Goal: Use online tool/utility: Utilize a website feature to perform a specific function

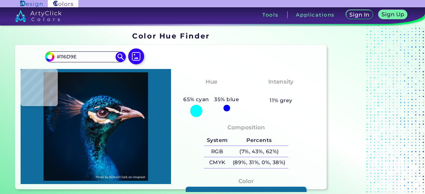
type input "#0b6199"
type input "#0B6199"
type input "#5be1ff"
type input "#5BE1FF"
type input "#10729f"
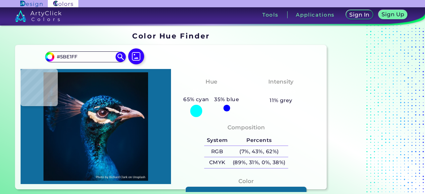
type input "#10729F"
type input "#146ca1"
type input "#146CA1"
type input "#014884"
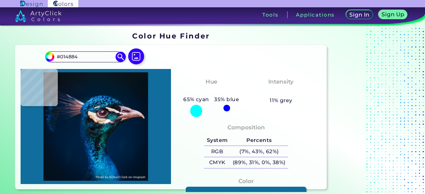
type input "#0a67b0"
type input "#0A67B0"
type input "#004d93"
type input "#004D93"
type input "#0e73b5"
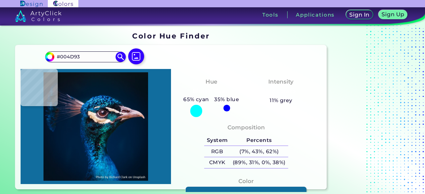
type input "#0E73B5"
type input "#07688d"
type input "#07688D"
type input "#143c54"
type input "#143C54"
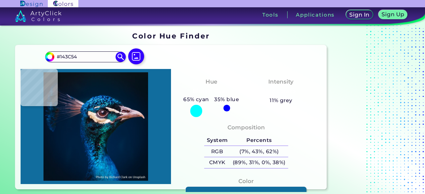
type input "#030c18"
type input "#030C18"
type input "#71e4f7"
type input "#71E4F7"
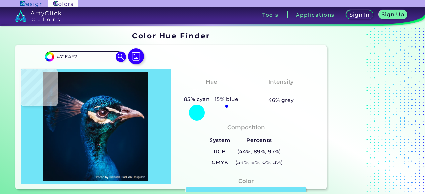
type input "#17374d"
type input "#17374D"
type input "#c9c3b6"
type input "#C9C3B6"
type input "#456281"
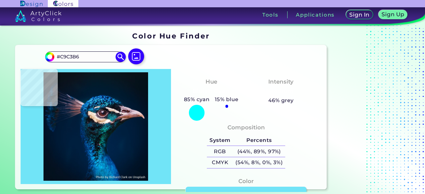
type input "#456281"
type input "#084067"
type input "#065d9b"
type input "#065D9B"
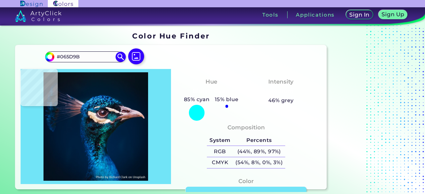
type input "#0b3562"
type input "#0B3562"
type input "#104464"
type input "#46495f"
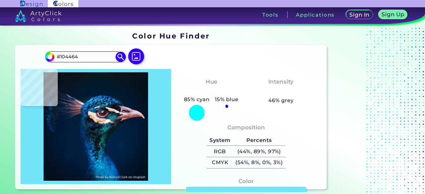
type input "#46495F"
type input "#c9bfc3"
type input "#C9BFC3"
type input "#e8e0df"
type input "#E8E0DF"
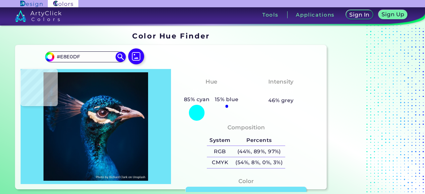
type input "#fcf8ee"
type input "#FCF8EE"
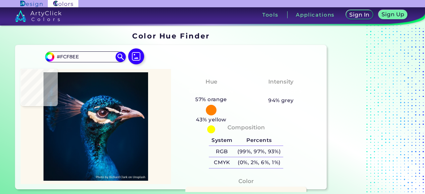
type input "#fdf3ea"
type input "#FDF3EA"
type input "#074457"
type input "#1b8ac2"
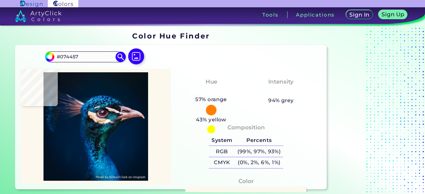
type input "#1B8AC2"
type input "#274667"
type input "#132236"
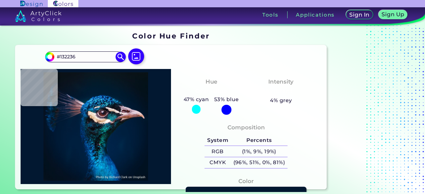
type input "#021831"
type input "#045392"
type input "#06688f"
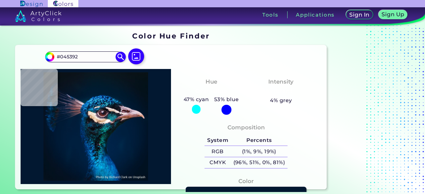
type input "#06688F"
type input "#1b78d0"
type input "#1B78D0"
type input "#012263"
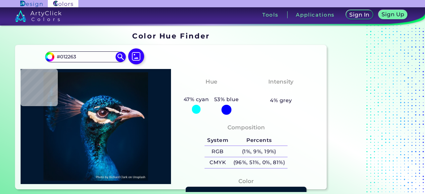
type input "#021943"
type input "#001432"
type input "#1374b8"
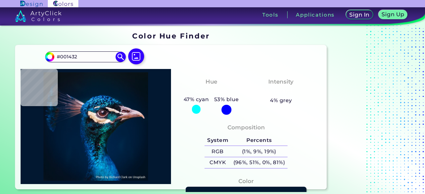
type input "#1374B8"
type input "#266bd9"
type input "#266BD9"
type input "#032356"
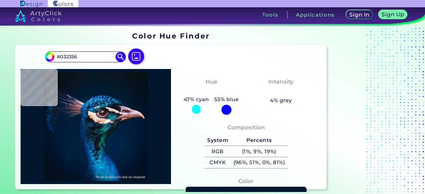
type input "#01234e"
type input "#01234E"
type input "#1b508f"
type input "#1B508F"
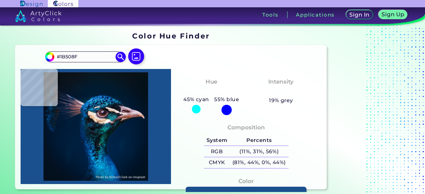
type input "#053f85"
type input "#053F85"
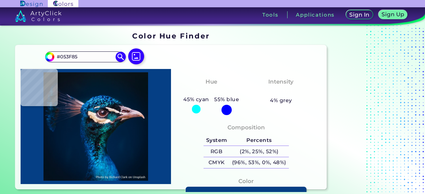
type input "#1492cf"
type input "#1492CF"
type input "#1554a4"
type input "#1554A4"
type input "#003d85"
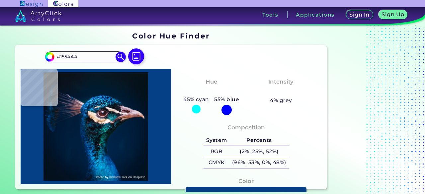
type input "#003D85"
type input "#0c72a0"
type input "#0C72A0"
type input "#123c70"
type input "#123C70"
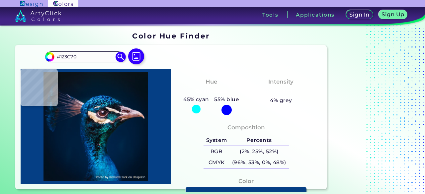
type input "#105687"
type input "#045374"
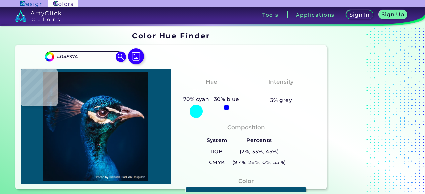
type input "#9194aa"
type input "#9194AA"
type input "#a4a5b8"
type input "#A4A5B8"
type input "#003e71"
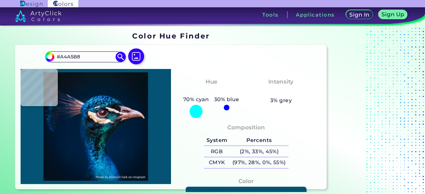
type input "#003E71"
type input "#004779"
type input "#012b3b"
type input "#012B3B"
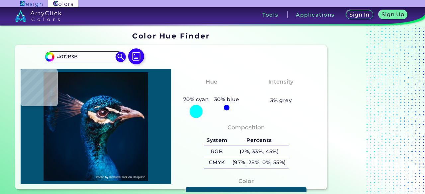
type input "#396d92"
type input "#396D92"
type input "#01436b"
type input "#01436B"
type input "#0d5573"
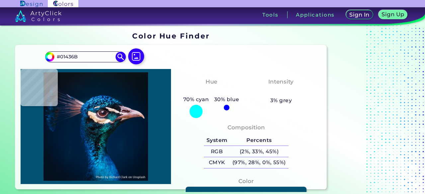
type input "#0D5573"
type input "#465670"
type input "#234163"
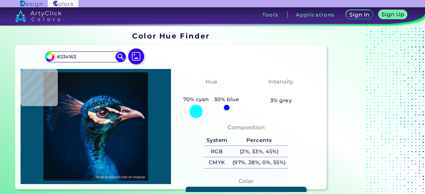
type input "#074260"
type input "#033c56"
type input "#033C56"
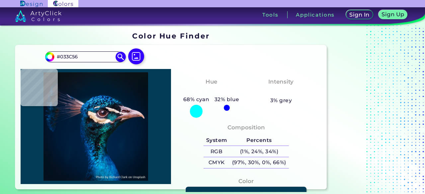
type input "#40849c"
type input "#40849C"
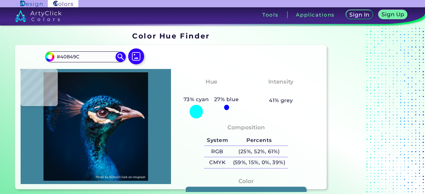
type input "#0a2f3e"
type input "#0A2F3E"
type input "#5d4b4f"
type input "#5D4B4F"
type input "#d5b4be"
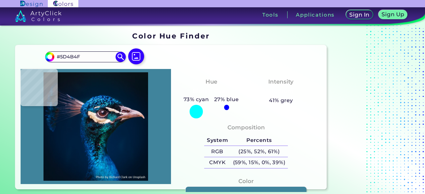
type input "#D5B4BE"
type input "#8a666b"
type input "#8A666B"
type input "#3b151e"
type input "#3B151E"
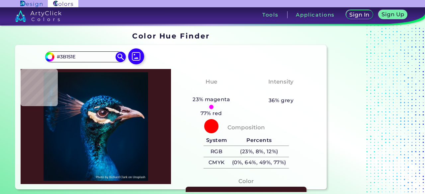
type input "#613648"
type input "#723e54"
type input "#723E54"
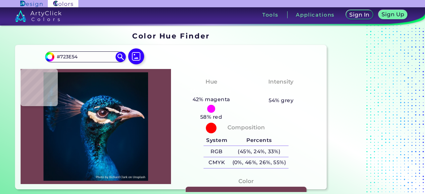
type input "#4c1a29"
type input "#4C1A29"
type input "#4f1720"
type input "#4F1720"
type input "#996469"
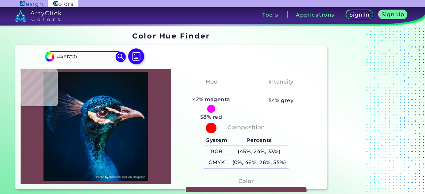
type input "#996469"
type input "#e6bfc8"
type input "#E6BFC8"
type input "#fee7f1"
type input "#FEE7F1"
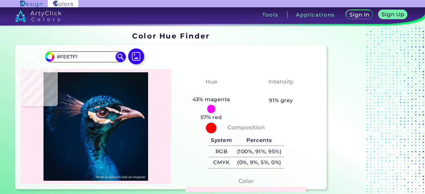
type input "#a6808d"
type input "#A6808D"
type input "#573b49"
type input "#573B49"
type input "#452d3d"
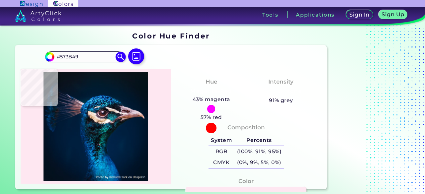
type input "#452D3D"
type input "#51394a"
type input "#51394A"
type input "#a993a8"
type input "#A993A8"
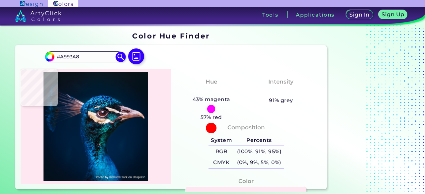
type input "#a38ea0"
type input "#A38EA0"
type input "#e6dbde"
type input "#E6DBDE"
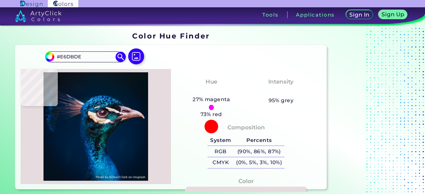
type input "#ab8996"
type input "#AB8996"
type input "#351e23"
type input "#351E23"
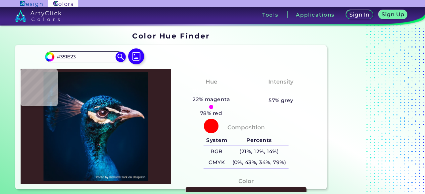
type input "#2f1f25"
type input "#2F1F25"
type input "#5e464b"
type input "#5E464B"
type input "#1c2533"
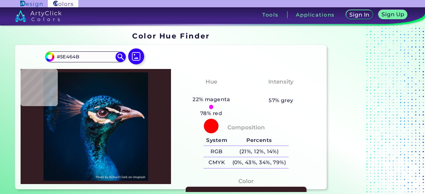
type input "#1C2533"
type input "#0f404c"
type input "#0F404C"
type input "#002335"
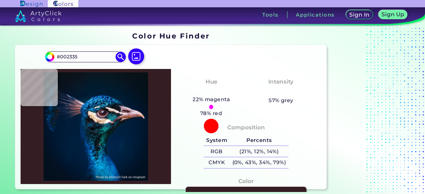
type input "#0675a9"
type input "#0675A9"
type input "#001f34"
type input "#001F34"
type input "#001a31"
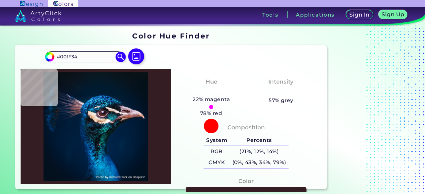
type input "#001A31"
type input "#001b30"
type input "#001B30"
type input "#00192d"
type input "#00192D"
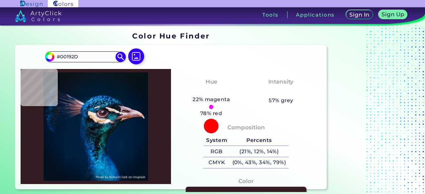
type input "#00192e"
type input "#00192E"
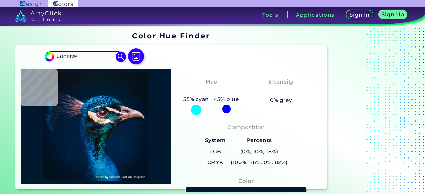
type input "#00192d"
type input "#00192D"
type input "#011a2e"
type input "#011A2E"
type input "#001b2e"
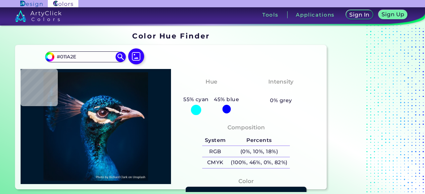
type input "#001B2E"
type input "#011b2c"
type input "#011B2C"
type input "#011a2e"
type input "#011A2E"
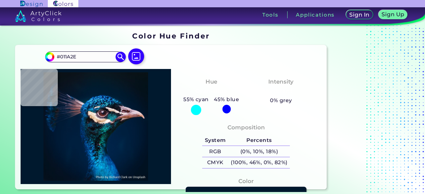
type input "#001b2e"
type input "#001B2E"
type input "#011b2c"
type input "#011B2C"
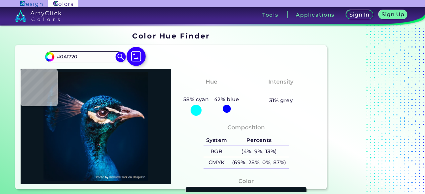
click at [135, 59] on img at bounding box center [135, 56] width 19 height 19
click at [0, 0] on input "file" at bounding box center [0, 0] width 0 height 0
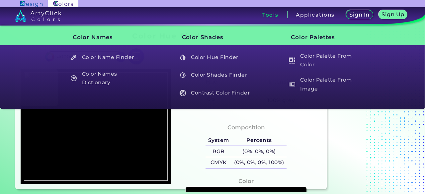
click at [272, 17] on h3 "Tools" at bounding box center [270, 14] width 16 height 5
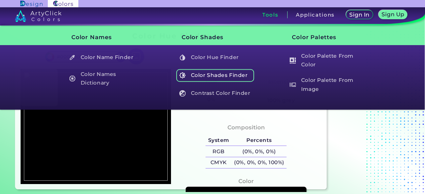
click at [223, 77] on h5 "Color Shades Finder" at bounding box center [215, 75] width 78 height 13
